Goal: Check status: Check status

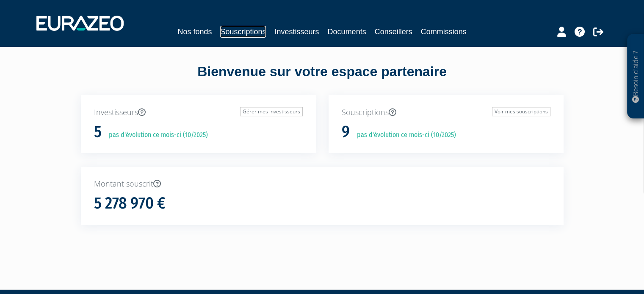
click at [246, 28] on link "Souscriptions" at bounding box center [243, 32] width 46 height 12
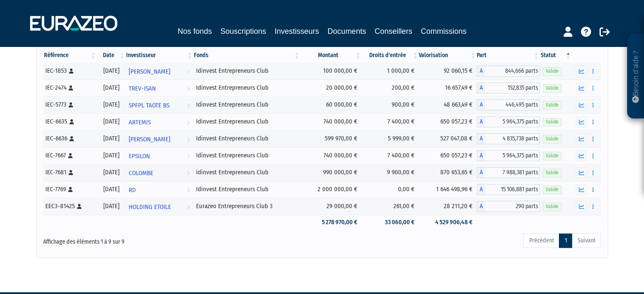
scroll to position [110, 0]
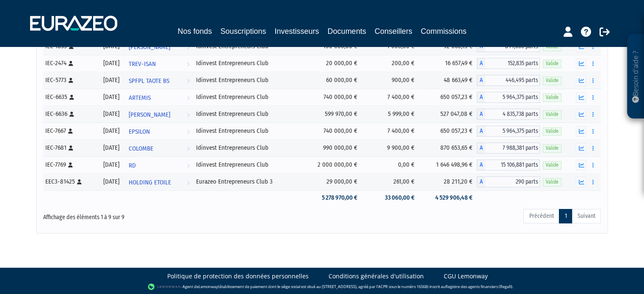
click at [429, 246] on body "Besoin d'aide ? × J'ai besoin d'aide Si vous avez une question à propos du fonc…" at bounding box center [322, 92] width 644 height 405
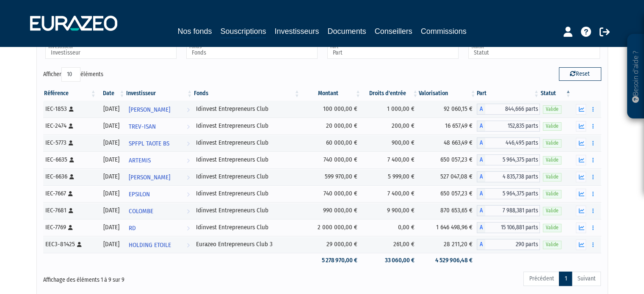
scroll to position [47, 0]
drag, startPoint x: 327, startPoint y: 259, endPoint x: 350, endPoint y: 262, distance: 23.0
click at [350, 262] on td "5 278 970,00 €" at bounding box center [331, 260] width 61 height 15
copy td "5 278 970"
